Goal: Find specific fact: Find specific fact

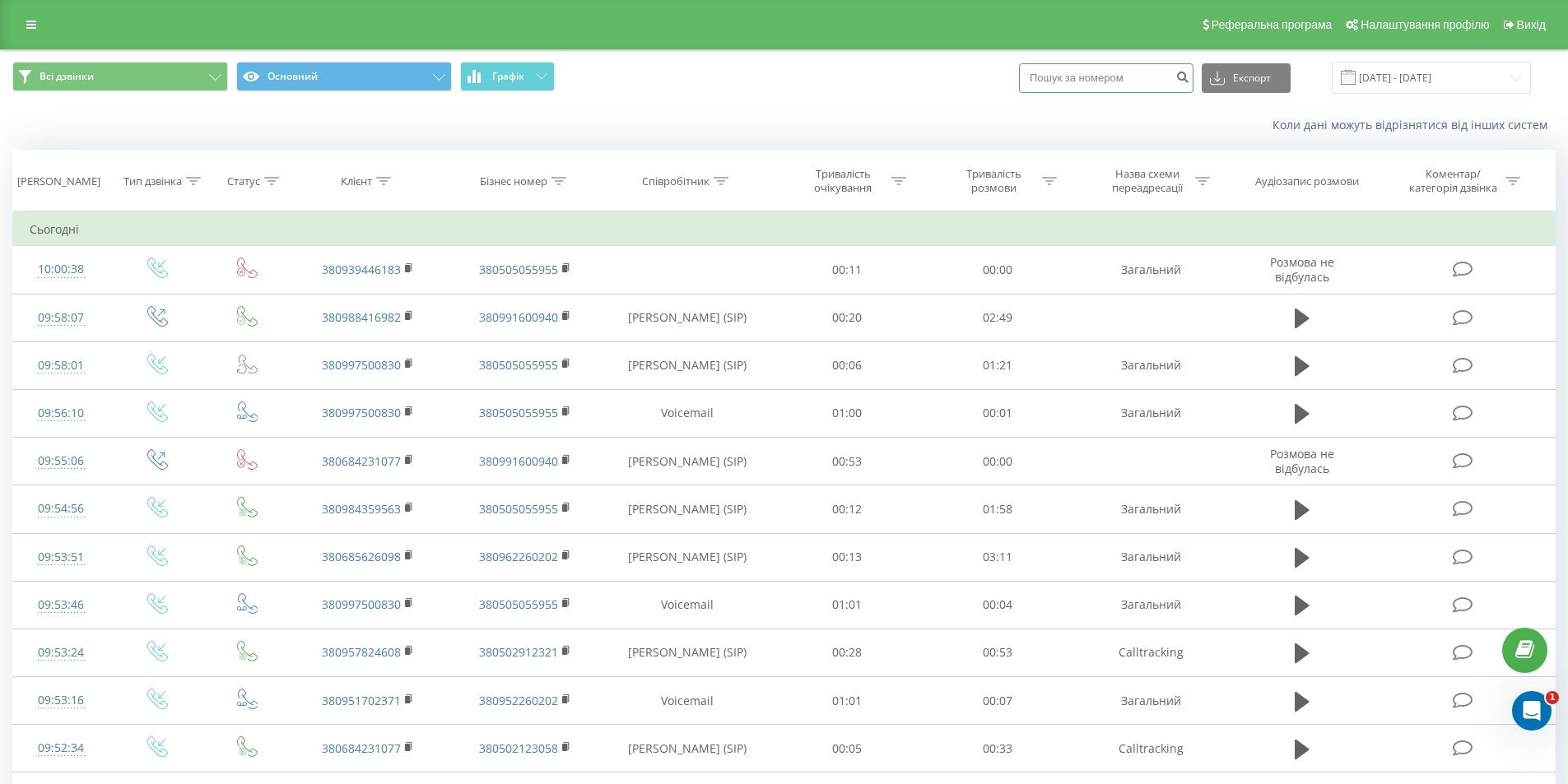
click at [1065, 83] on input at bounding box center [1106, 78] width 175 height 30
type input "0953489324"
click at [1247, 81] on button "Експорт" at bounding box center [1247, 78] width 89 height 30
click at [1145, 126] on div "Коли дані можуть відрізнятися вiд інших систем" at bounding box center [1078, 124] width 978 height 16
click at [1190, 75] on icon "submit" at bounding box center [1182, 75] width 14 height 10
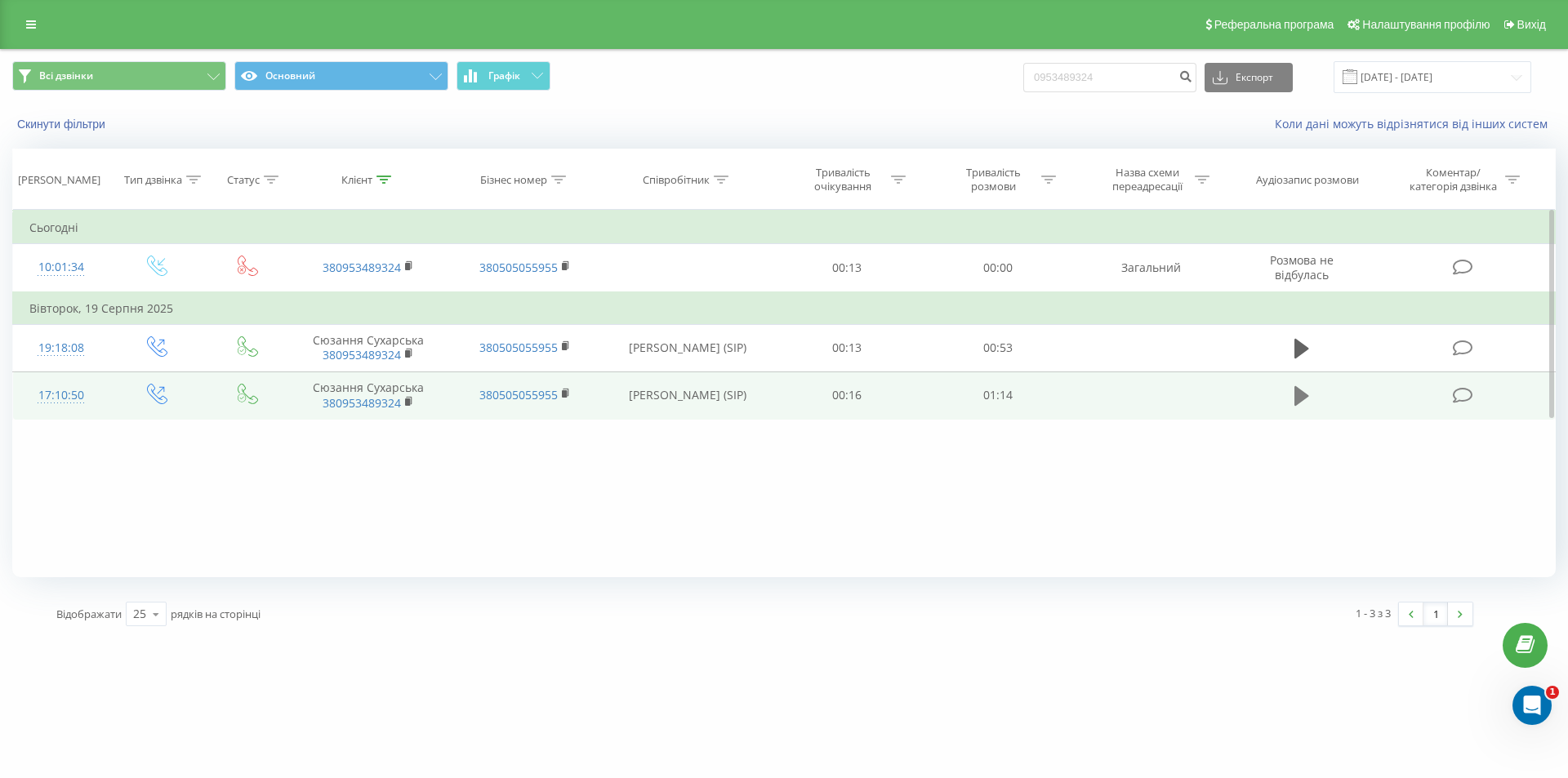
click at [1295, 399] on icon at bounding box center [1301, 396] width 14 height 23
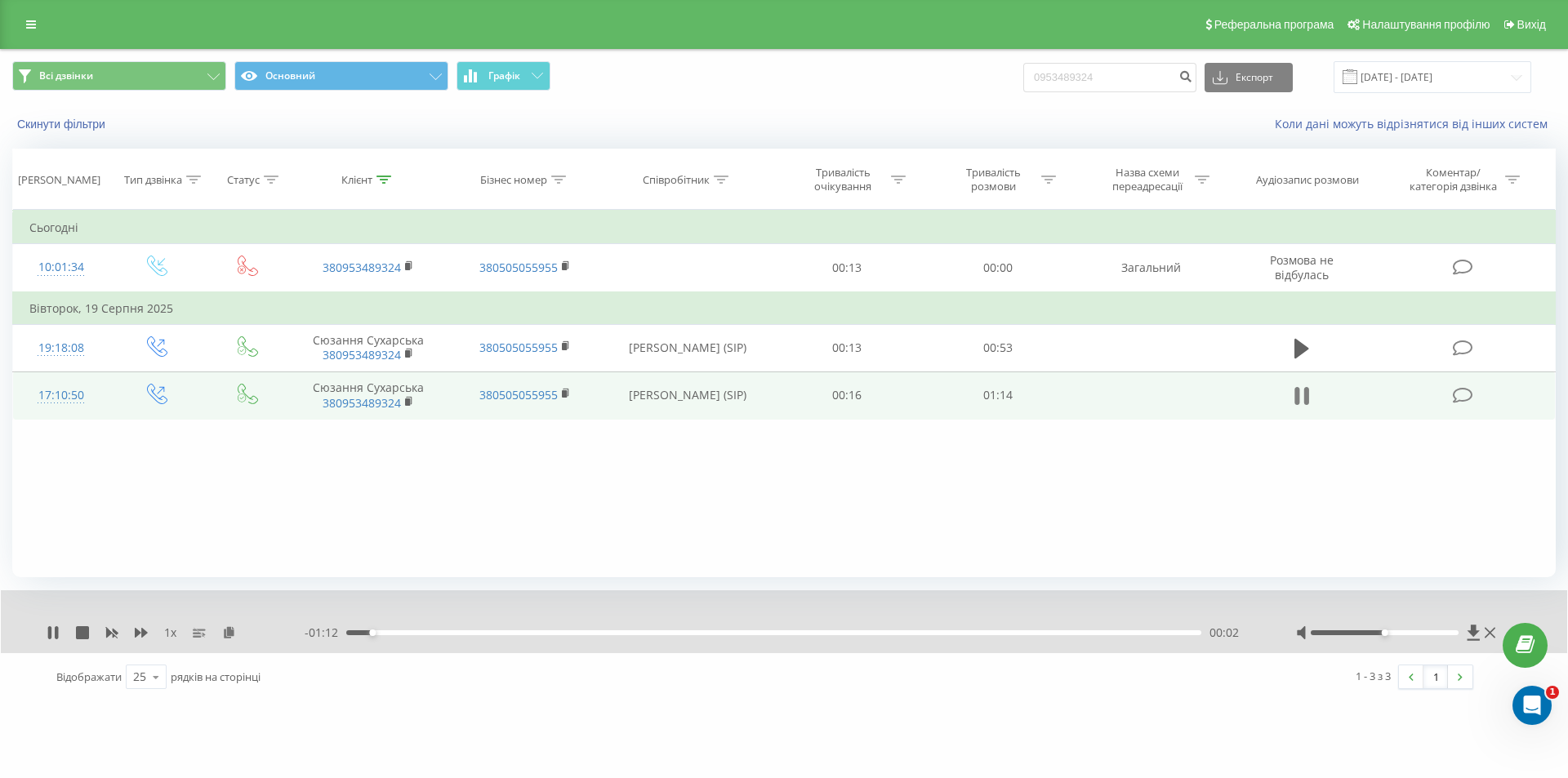
click at [1303, 395] on icon at bounding box center [1301, 396] width 14 height 23
click at [1471, 633] on icon at bounding box center [1473, 633] width 12 height 15
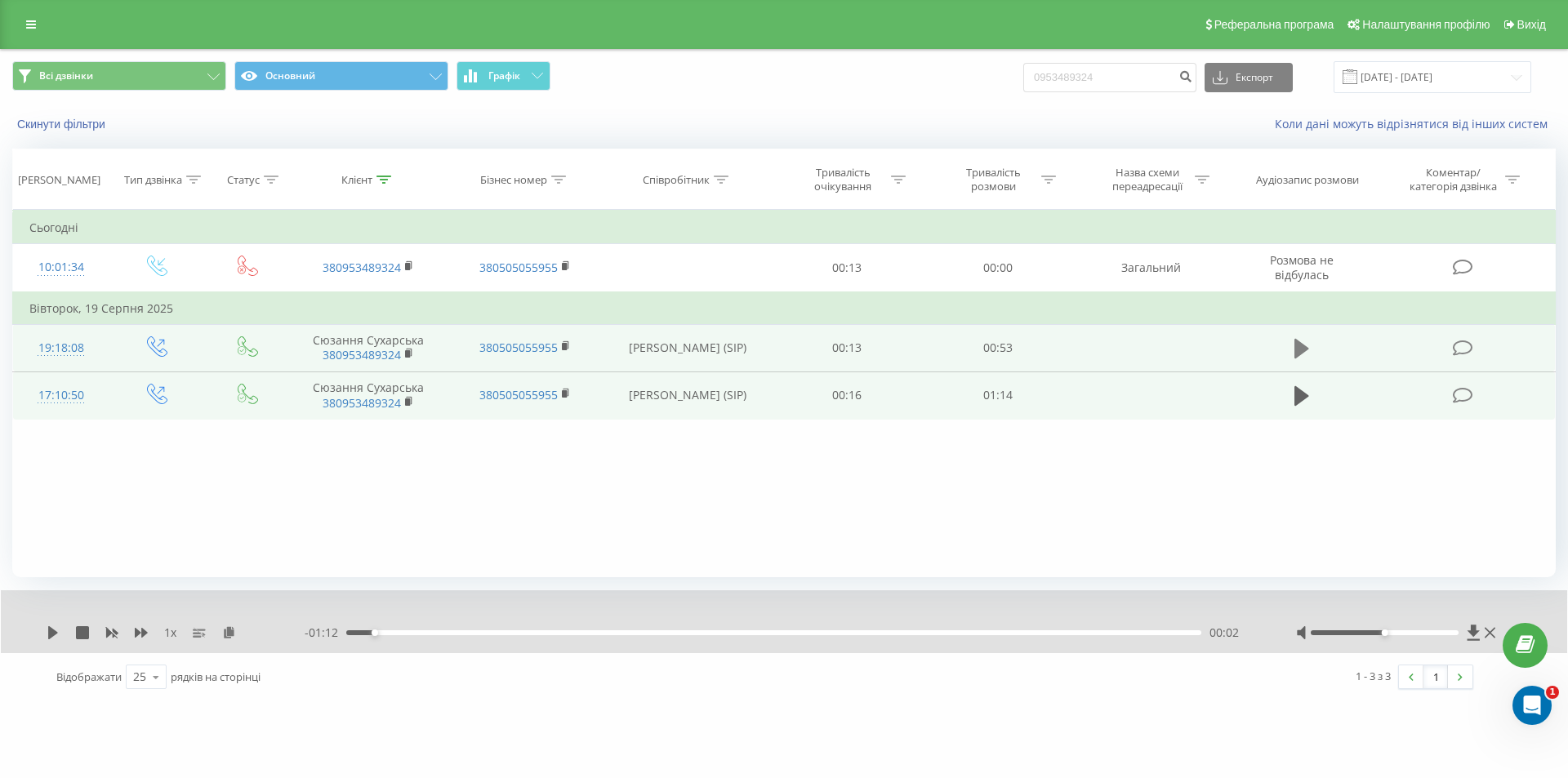
click at [1294, 351] on icon at bounding box center [1301, 348] width 14 height 23
click at [1472, 631] on icon at bounding box center [1473, 633] width 12 height 15
click at [1296, 350] on icon at bounding box center [1296, 348] width 5 height 18
